Goal: Task Accomplishment & Management: Manage account settings

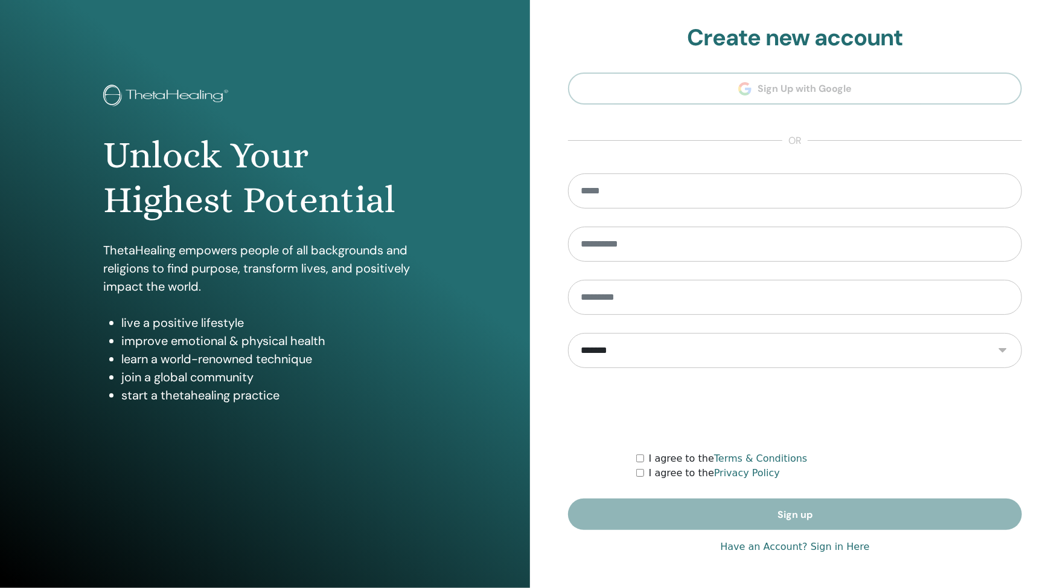
type input "**********"
click at [774, 546] on link "Have an Account? Sign in Here" at bounding box center [794, 546] width 149 height 14
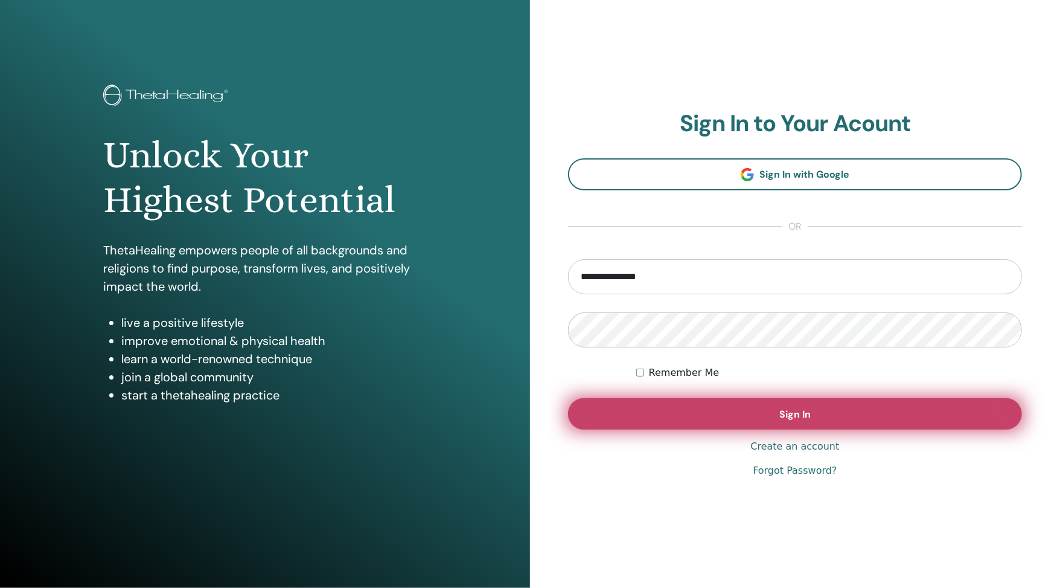
click at [766, 420] on button "Sign In" at bounding box center [795, 413] width 454 height 31
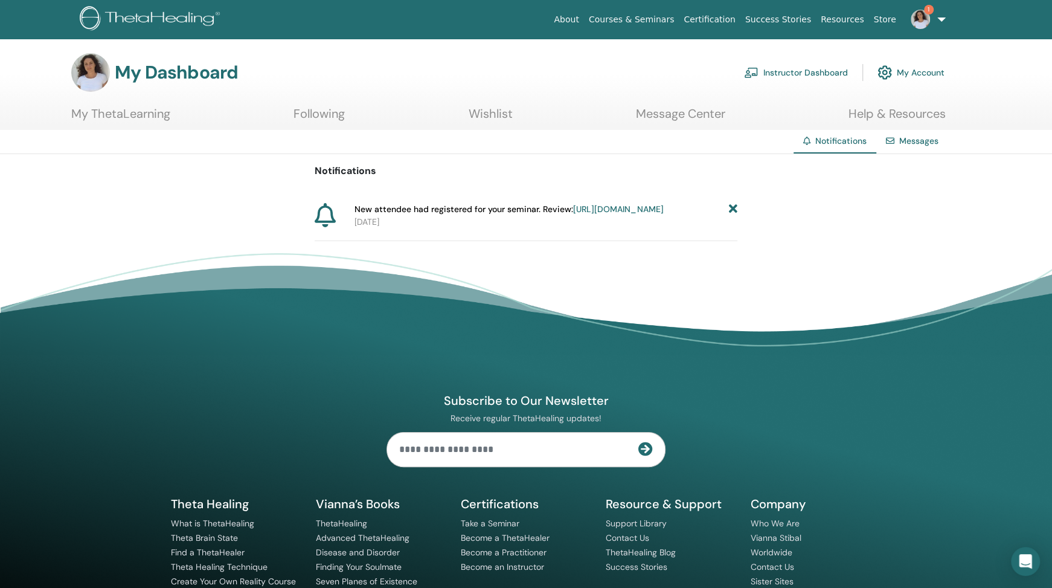
click at [732, 206] on icon at bounding box center [733, 209] width 8 height 13
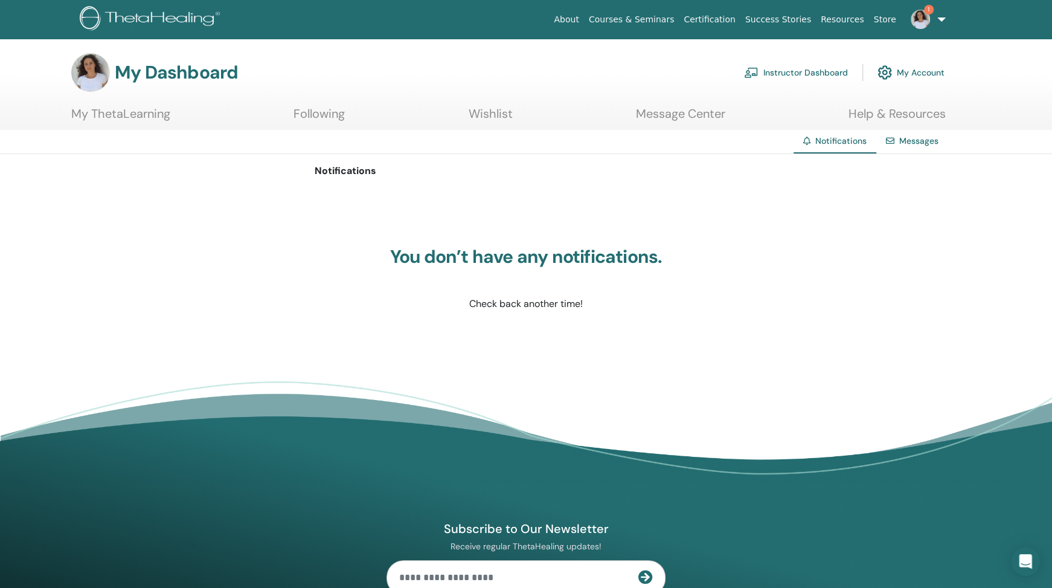
click at [816, 71] on link "Instructor Dashboard" at bounding box center [796, 72] width 104 height 27
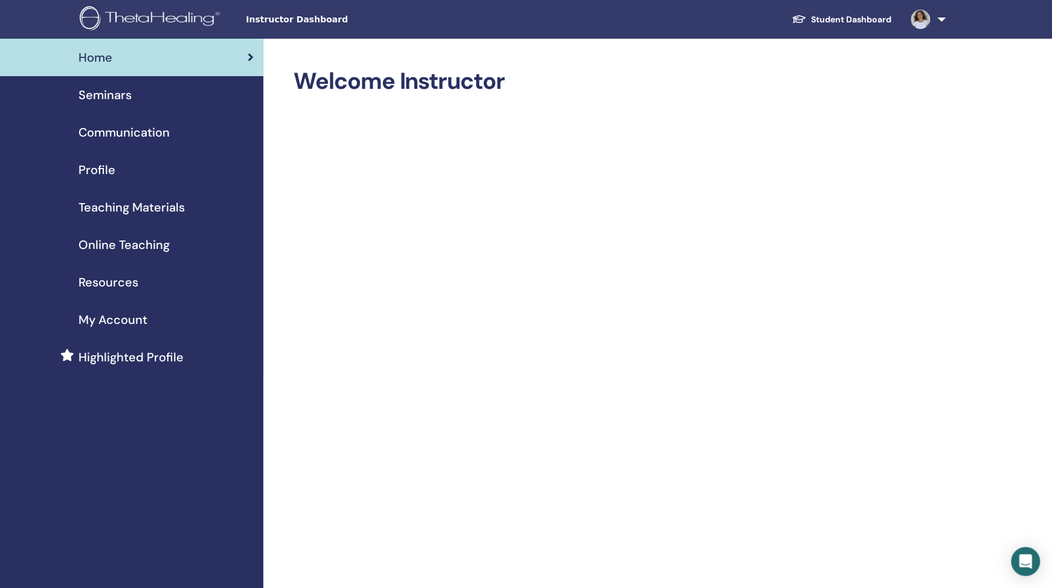
click at [123, 97] on span "Seminars" at bounding box center [105, 95] width 53 height 18
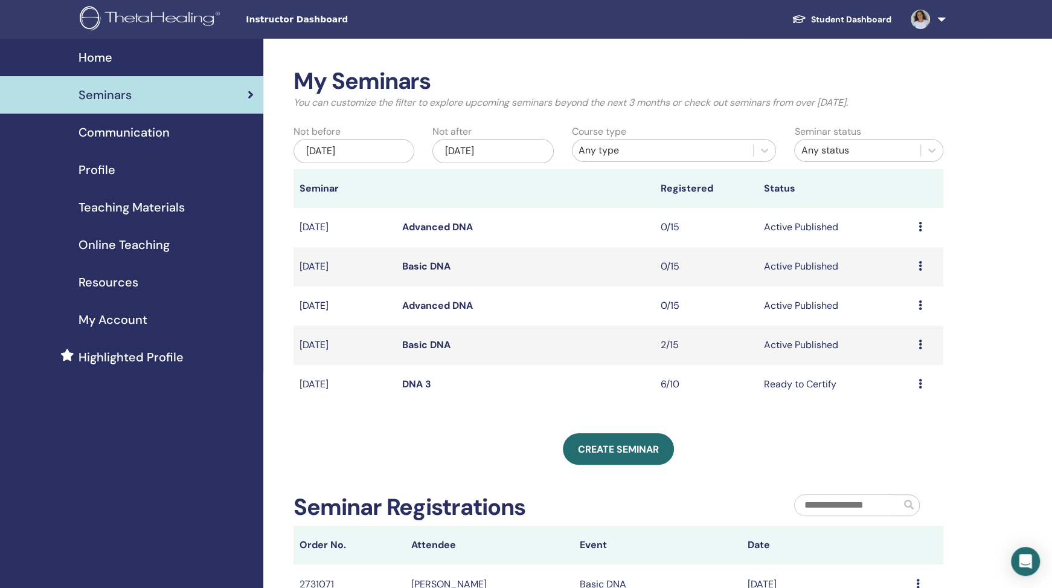
click at [922, 347] on div "Preview Edit Attendees Cancel" at bounding box center [928, 345] width 19 height 14
click at [901, 391] on link "Attendees" at bounding box center [899, 393] width 46 height 13
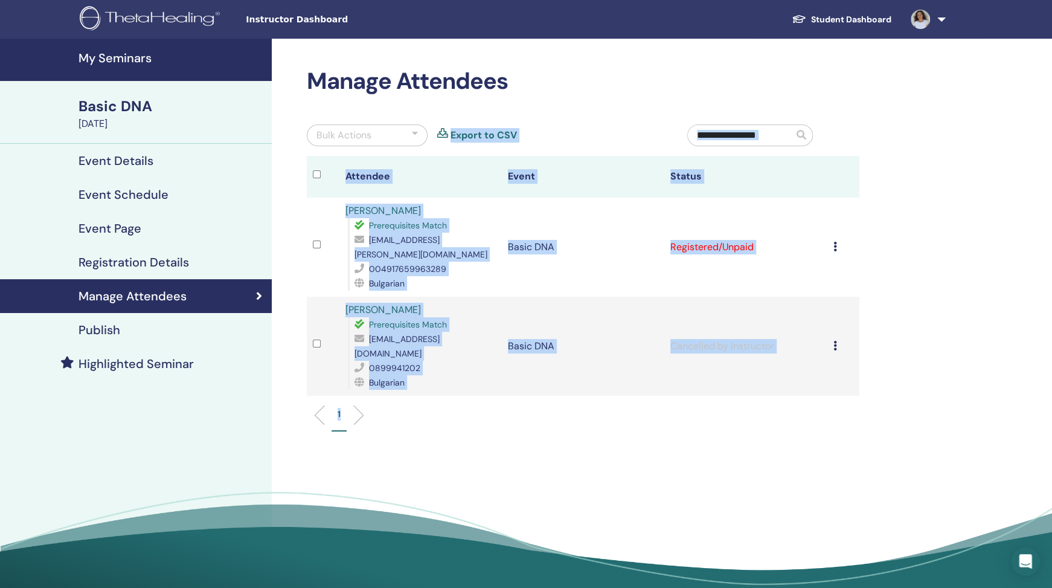
drag, startPoint x: 292, startPoint y: 151, endPoint x: 777, endPoint y: 437, distance: 563.6
click at [777, 437] on div "Manage Attendees Bulk Actions Export to CSV Attendee Event Status [PERSON_NAME]…" at bounding box center [622, 326] width 701 height 574
click at [777, 438] on div "Manage Attendees Bulk Actions Export to CSV Attendee Event Status [PERSON_NAME]…" at bounding box center [622, 326] width 701 height 574
drag, startPoint x: 748, startPoint y: 420, endPoint x: 286, endPoint y: 80, distance: 574.5
click at [286, 80] on div "Manage Attendees Bulk Actions Export to CSV Attendee Event Status Rumyana Georg…" at bounding box center [622, 326] width 701 height 574
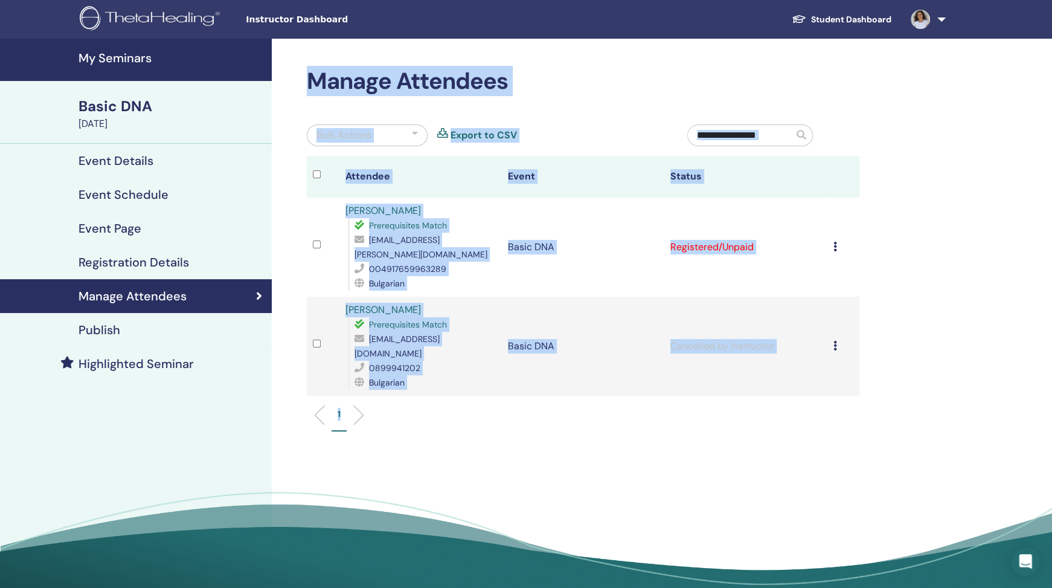
click at [286, 80] on div "Manage Attendees Bulk Actions Export to CSV Attendee Event Status Rumyana Georg…" at bounding box center [622, 326] width 701 height 574
drag, startPoint x: 286, startPoint y: 80, endPoint x: 586, endPoint y: 425, distance: 458.0
click at [585, 417] on div "Manage Attendees Bulk Actions Export to CSV Attendee Event Status Rumyana Georg…" at bounding box center [622, 326] width 701 height 574
click at [586, 425] on div "Manage Attendees Bulk Actions Export to CSV Attendee Event Status Rumyana Georg…" at bounding box center [622, 326] width 701 height 574
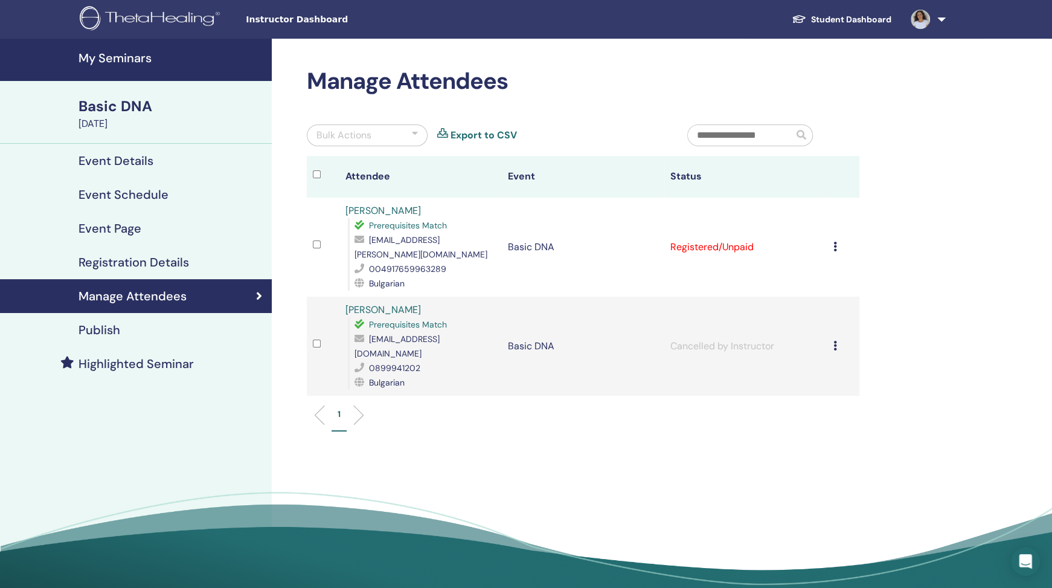
click at [541, 447] on div "Manage Attendees Bulk Actions Export to CSV Attendee Event Status Rumyana Georg…" at bounding box center [622, 326] width 701 height 574
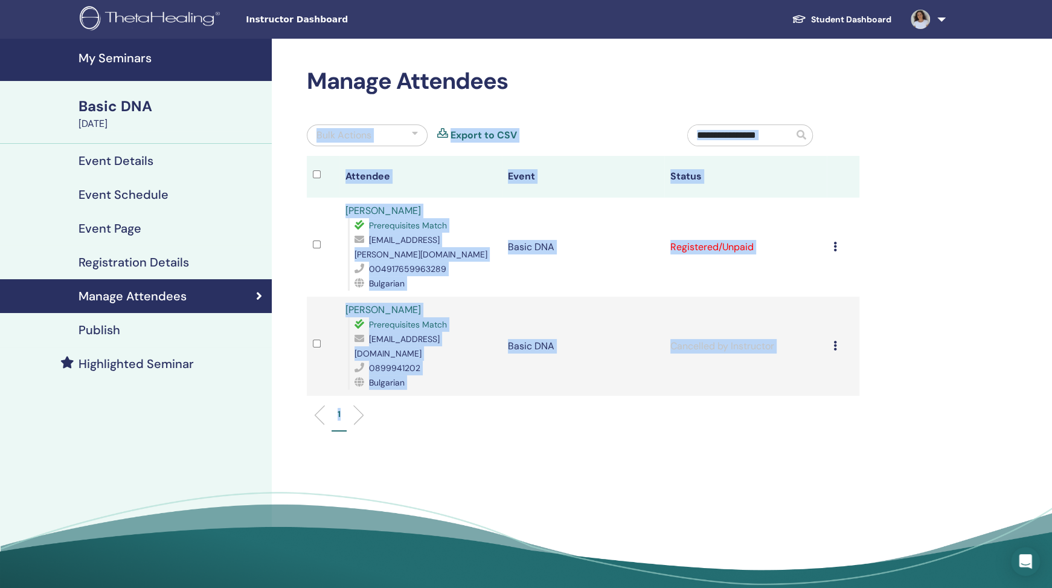
drag, startPoint x: 446, startPoint y: 417, endPoint x: 345, endPoint y: 109, distance: 323.3
click at [330, 117] on div "Manage Attendees Bulk Actions Export to CSV Attendee Event Status Rumyana Georg…" at bounding box center [622, 326] width 701 height 574
drag, startPoint x: 335, startPoint y: 100, endPoint x: 522, endPoint y: 440, distance: 388.1
click at [522, 440] on div "Manage Attendees Bulk Actions Export to CSV Attendee Event Status Rumyana Georg…" at bounding box center [622, 326] width 701 height 574
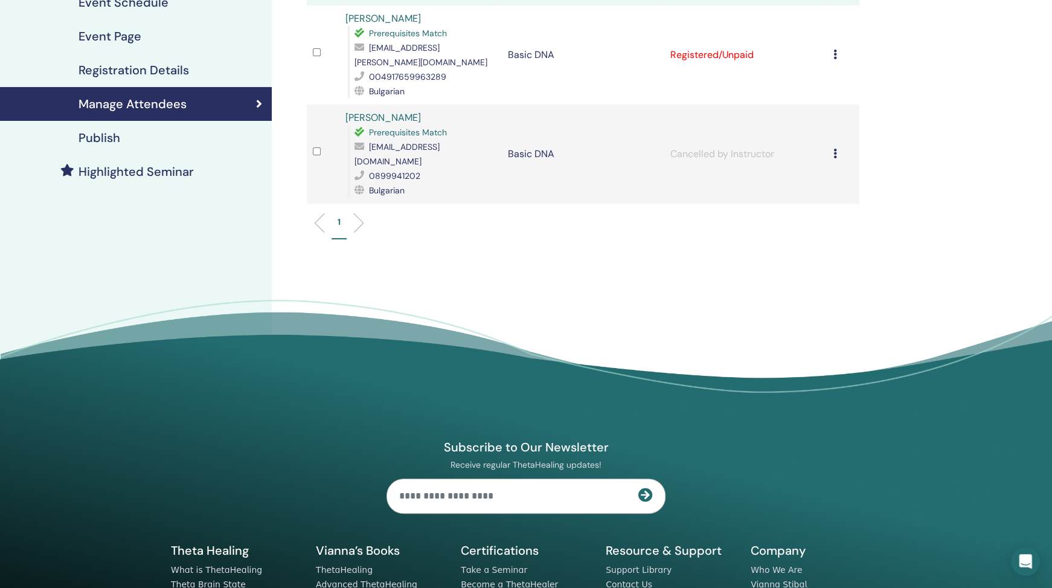
scroll to position [71, 0]
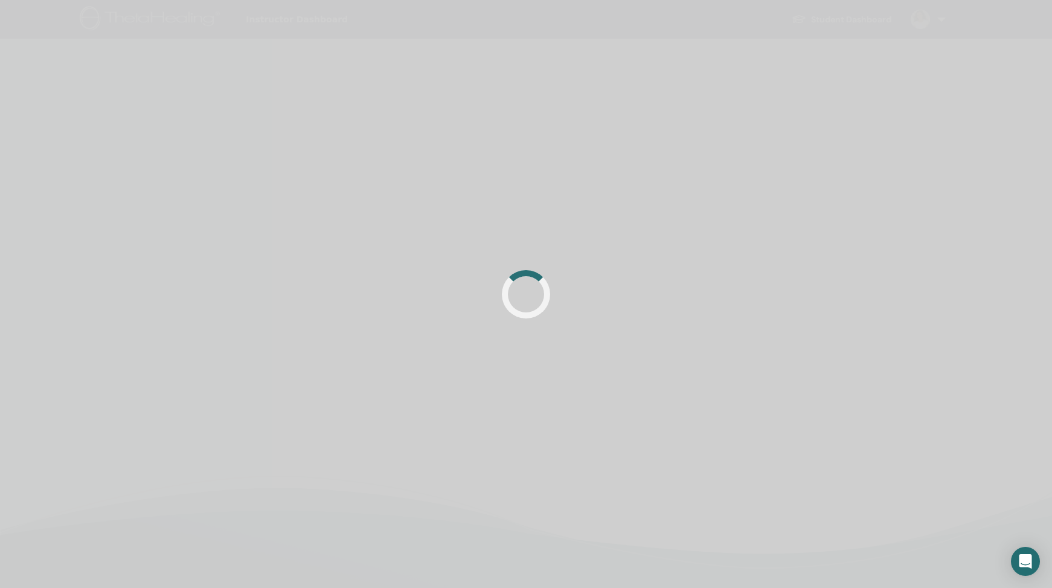
scroll to position [71, 0]
